Goal: Find specific page/section: Find specific page/section

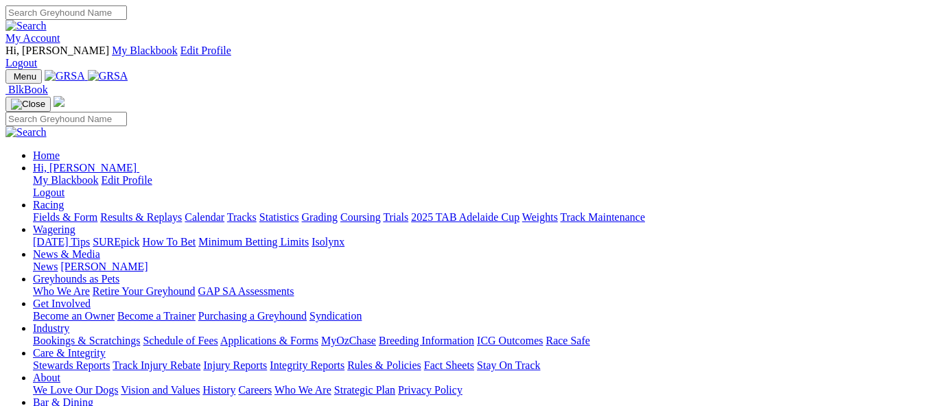
click at [60, 32] on link "My Account" at bounding box center [32, 38] width 55 height 12
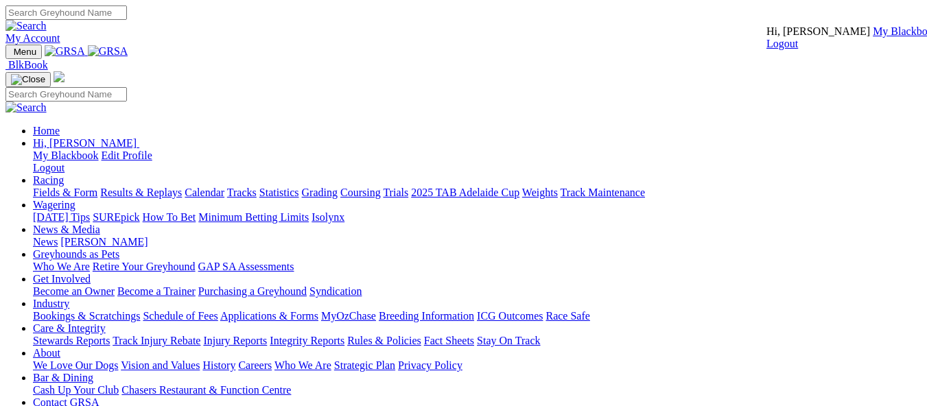
click at [873, 37] on link "My Blackbook" at bounding box center [906, 31] width 66 height 12
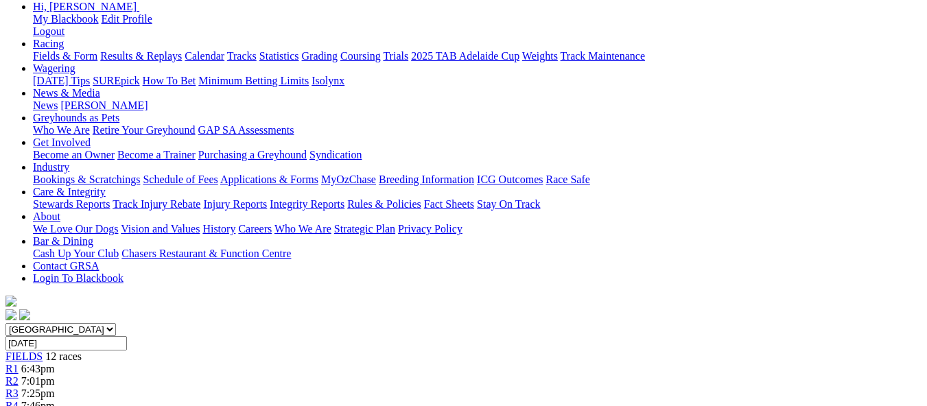
scroll to position [179, 0]
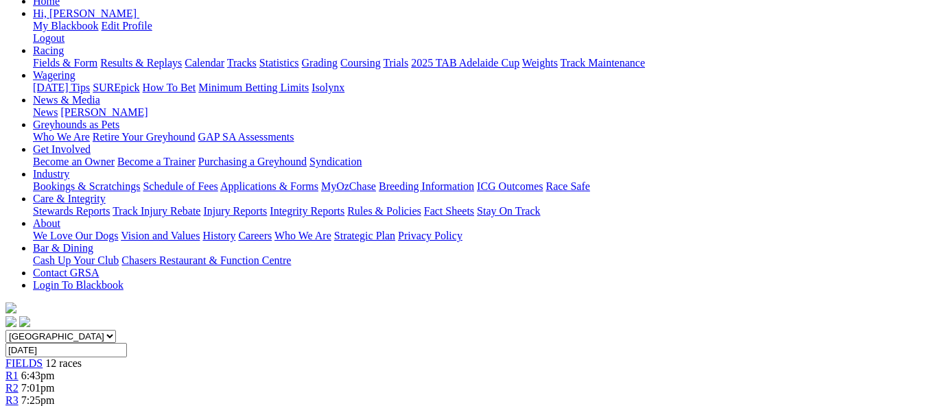
click at [43, 358] on span "FIELDS" at bounding box center [23, 364] width 37 height 12
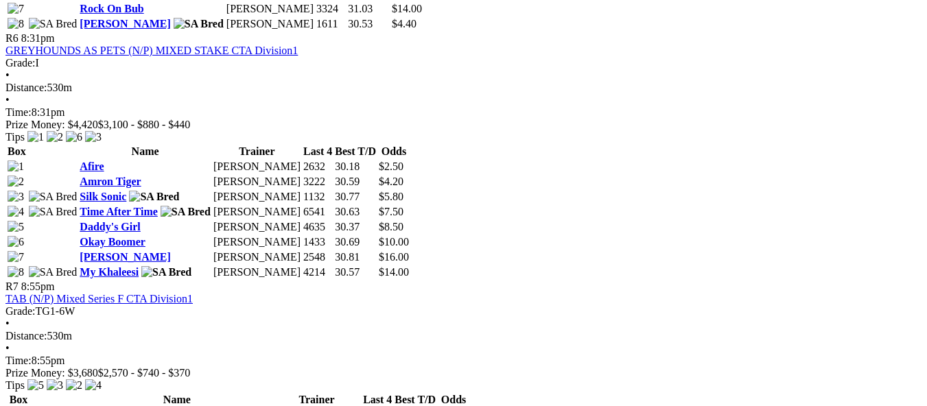
scroll to position [1921, 0]
